Goal: Check status: Check status

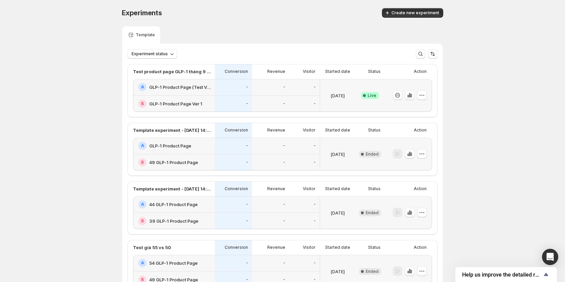
click at [331, 96] on p "[DATE]" at bounding box center [338, 95] width 14 height 7
click at [289, 86] on div "-" at bounding box center [270, 87] width 37 height 17
click at [276, 98] on div "-" at bounding box center [270, 103] width 37 height 17
